Goal: Register for event/course

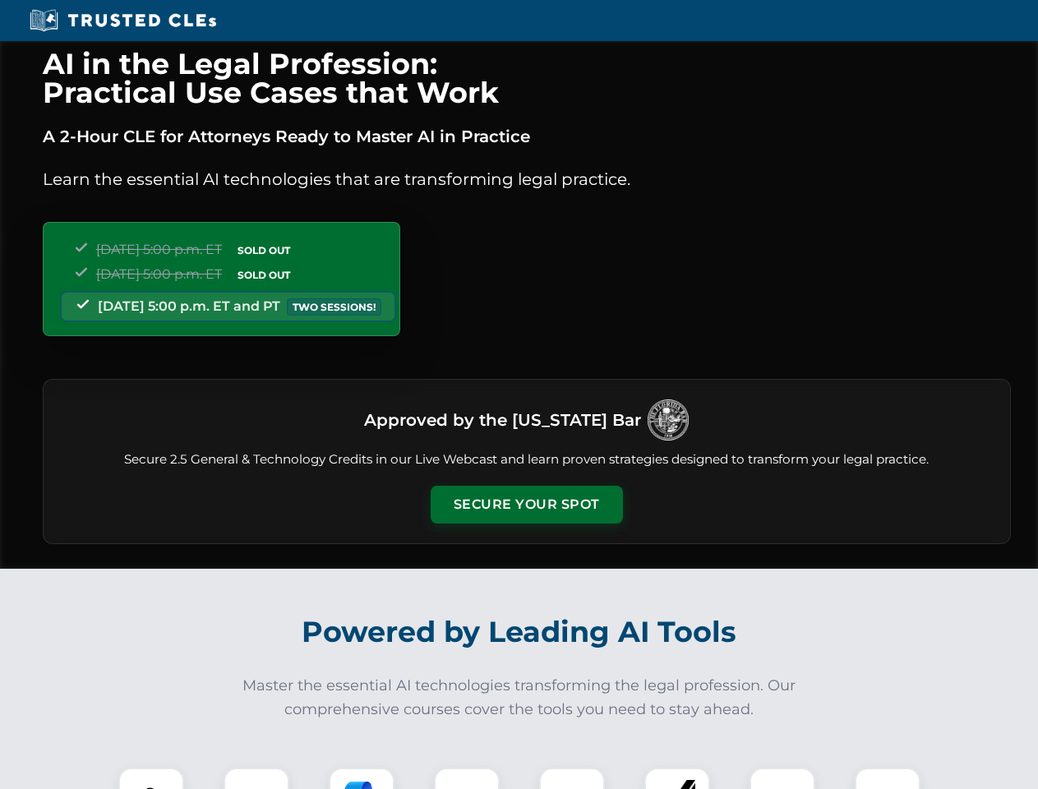
click at [526, 505] on button "Secure Your Spot" at bounding box center [527, 505] width 192 height 38
click at [151, 778] on img at bounding box center [151, 801] width 48 height 48
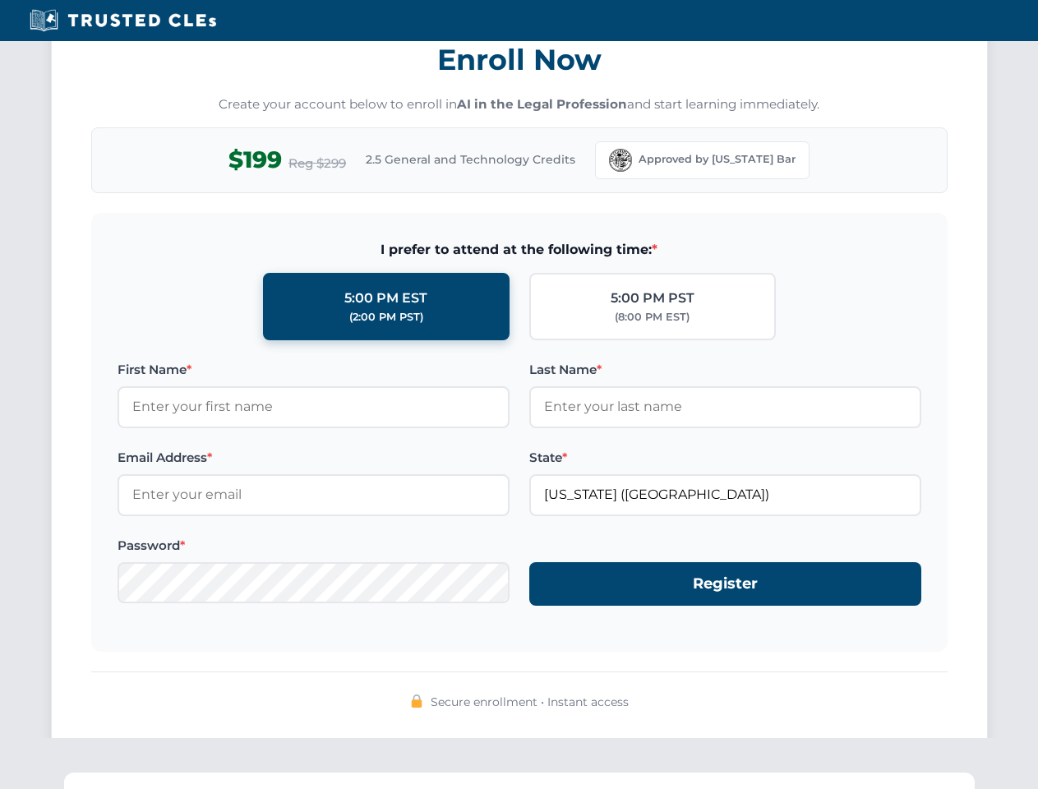
scroll to position [1613, 0]
